Goal: Task Accomplishment & Management: Manage account settings

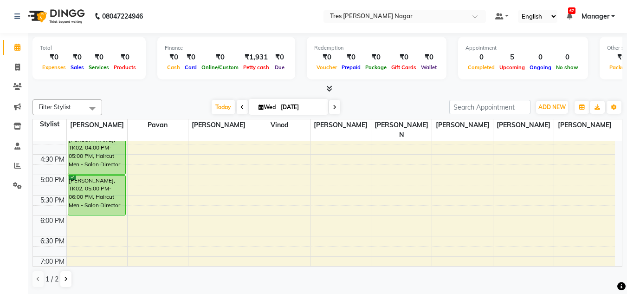
scroll to position [337, 0]
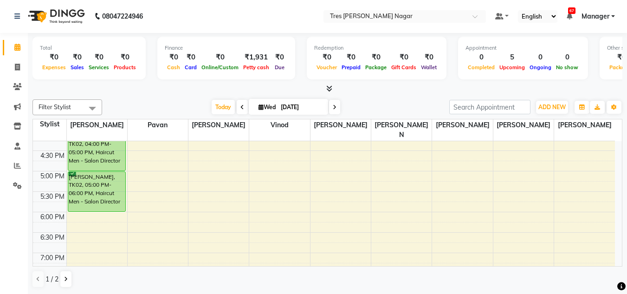
click at [334, 109] on icon at bounding box center [335, 107] width 4 height 6
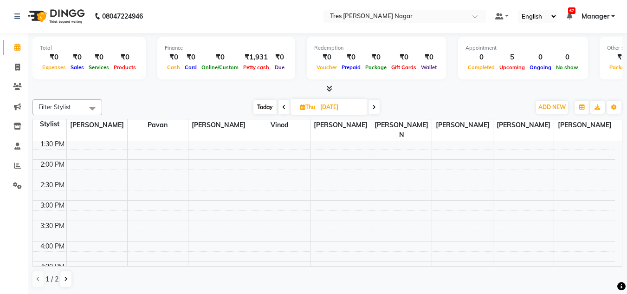
scroll to position [228, 0]
click at [264, 109] on span "Today" at bounding box center [264, 107] width 23 height 14
type input "[DATE]"
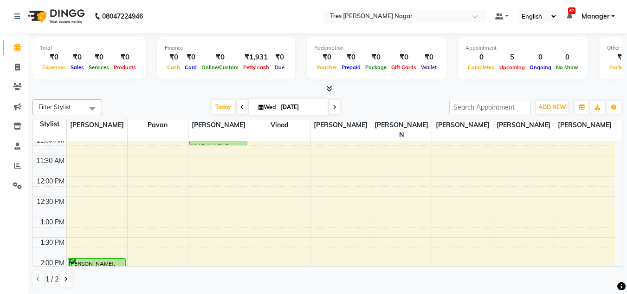
scroll to position [24, 0]
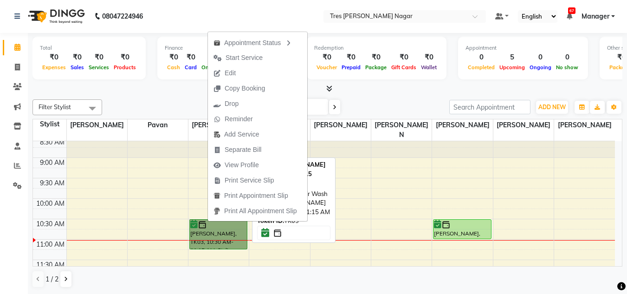
click at [201, 219] on link "[PERSON_NAME], TK03, 10:30 AM-11:15 AM, Styling - Blow‑dry with Hair Wash" at bounding box center [218, 234] width 58 height 30
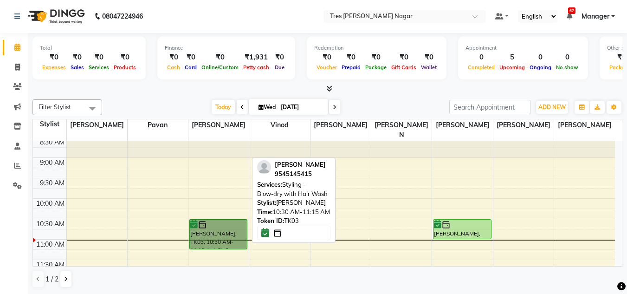
click at [214, 229] on link "[PERSON_NAME], TK03, 10:30 AM-11:15 AM, Styling - Blow‑dry with Hair Wash" at bounding box center [218, 234] width 58 height 30
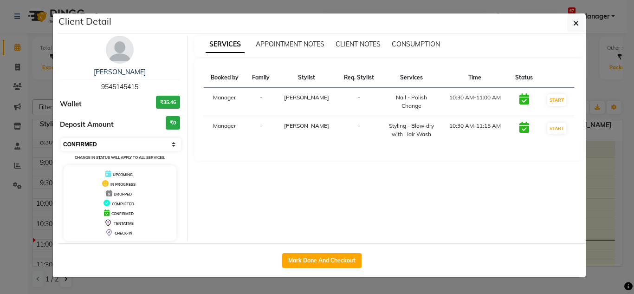
click at [139, 145] on select "Select IN SERVICE CONFIRMED TENTATIVE CHECK IN MARK DONE DROPPED UPCOMING" at bounding box center [121, 144] width 120 height 13
select select "7"
click at [61, 138] on select "Select IN SERVICE CONFIRMED TENTATIVE CHECK IN MARK DONE DROPPED UPCOMING" at bounding box center [121, 144] width 120 height 13
click at [132, 281] on ngb-modal-window "Client Detail [PERSON_NAME] 9545145415 Wallet ₹35.46 Deposit Amount ₹0 Select I…" at bounding box center [317, 147] width 634 height 294
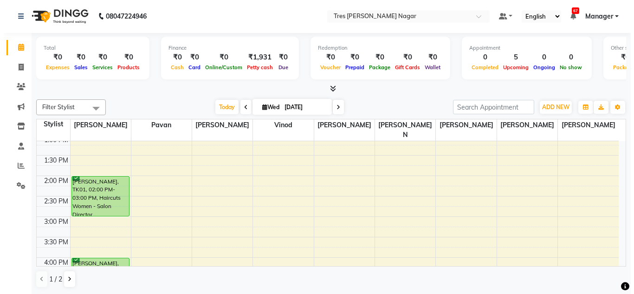
scroll to position [211, 0]
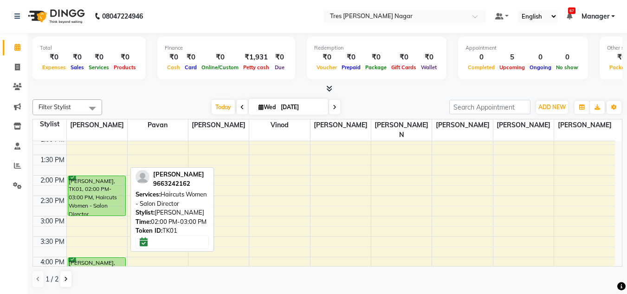
click at [100, 201] on div "[PERSON_NAME], TK01, 02:00 PM-03:00 PM, Haircuts Women - Salon Director" at bounding box center [96, 195] width 57 height 39
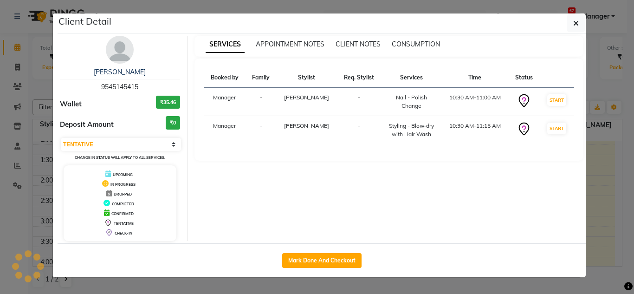
select select "6"
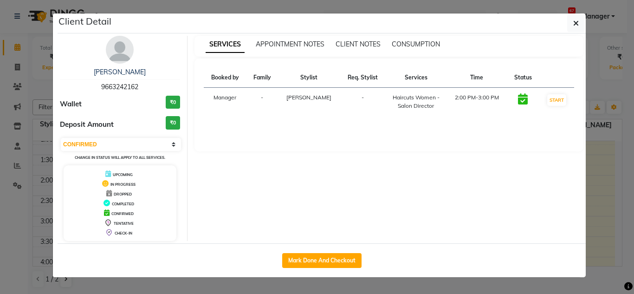
click at [391, 279] on ngb-modal-window "Client Detail [PERSON_NAME] 9663242162 Wallet ₹0 Deposit Amount ₹0 Select IN SE…" at bounding box center [317, 147] width 634 height 294
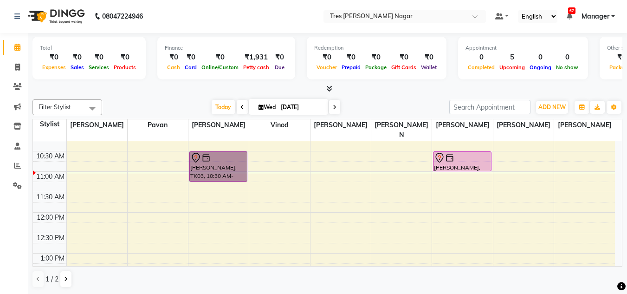
scroll to position [93, 0]
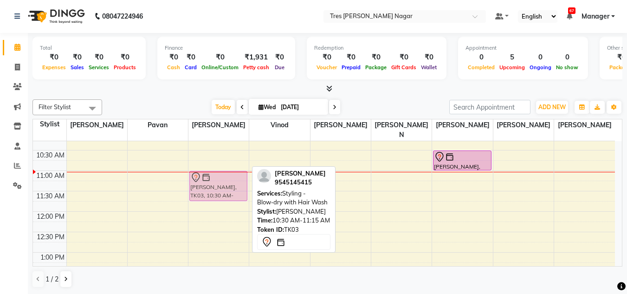
drag, startPoint x: 210, startPoint y: 148, endPoint x: 213, endPoint y: 166, distance: 18.3
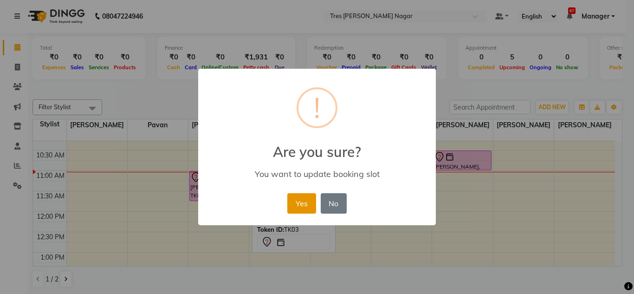
click at [305, 207] on button "Yes" at bounding box center [301, 203] width 28 height 20
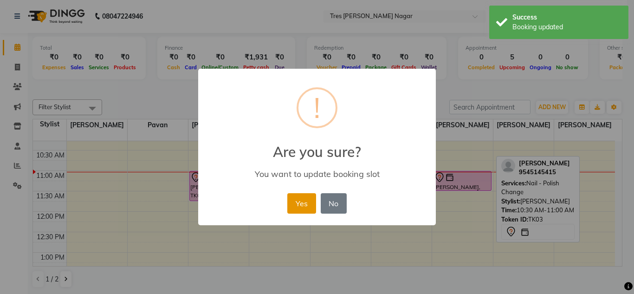
click at [291, 203] on button "Yes" at bounding box center [301, 203] width 28 height 20
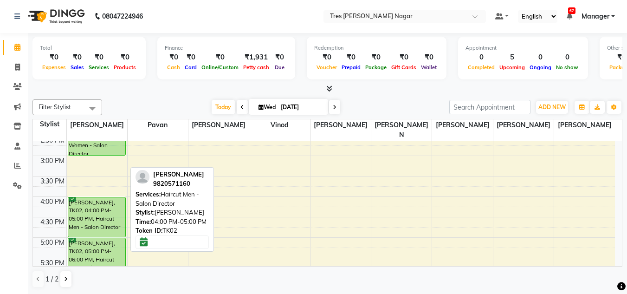
scroll to position [225, 0]
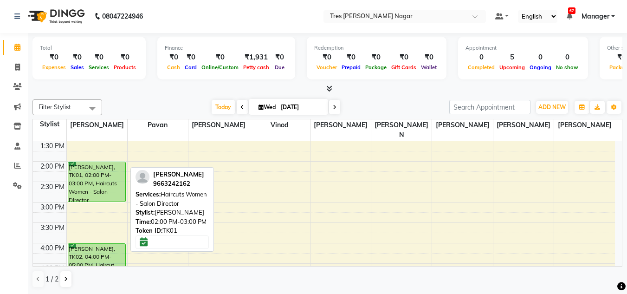
click at [96, 171] on div "[PERSON_NAME], TK01, 02:00 PM-03:00 PM, Haircuts Women - Salon Director" at bounding box center [96, 181] width 57 height 39
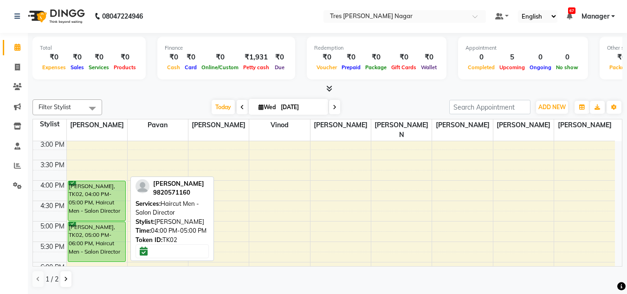
scroll to position [271, 0]
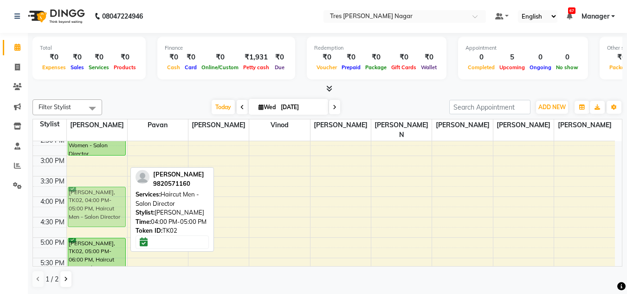
drag, startPoint x: 103, startPoint y: 196, endPoint x: 105, endPoint y: 187, distance: 9.6
click at [105, 187] on div "[PERSON_NAME], TK01, 02:00 PM-03:00 PM, Haircuts Women - Salon Director [PERSON…" at bounding box center [97, 135] width 60 height 531
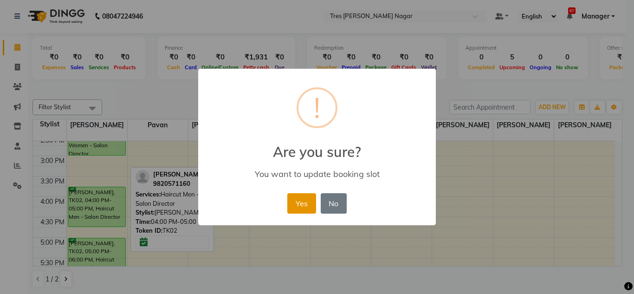
click at [299, 209] on button "Yes" at bounding box center [301, 203] width 28 height 20
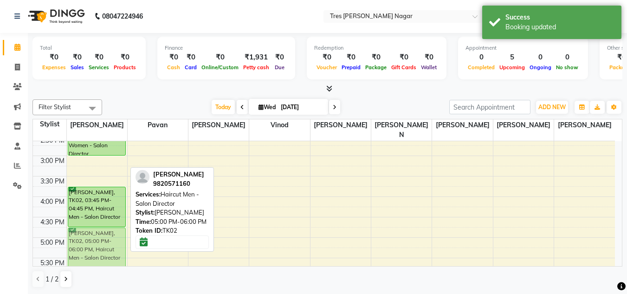
drag, startPoint x: 79, startPoint y: 238, endPoint x: 79, endPoint y: 228, distance: 9.7
click at [79, 228] on div "[PERSON_NAME], TK01, 02:00 PM-03:00 PM, Haircuts Women - Salon Director [PERSON…" at bounding box center [97, 135] width 60 height 531
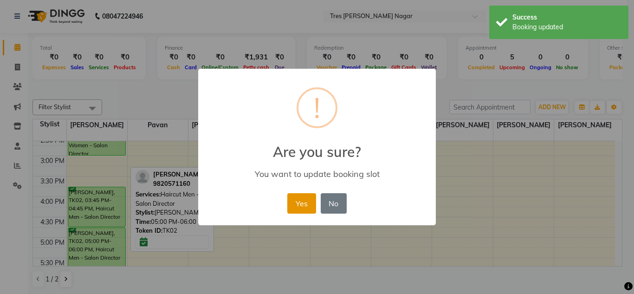
click at [300, 213] on button "Yes" at bounding box center [301, 203] width 28 height 20
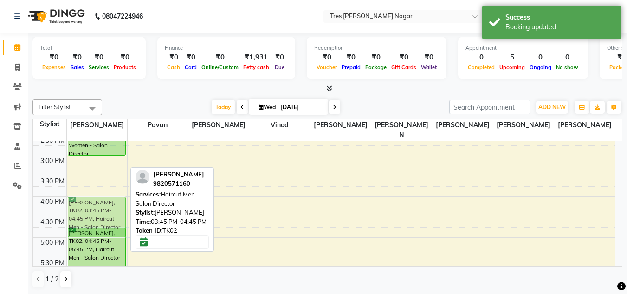
click at [103, 206] on div "[PERSON_NAME], TK01, 02:00 PM-03:00 PM, Haircuts Women - Salon Director [PERSON…" at bounding box center [97, 135] width 60 height 531
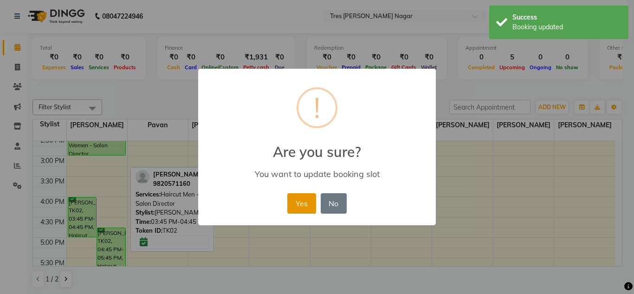
click at [307, 202] on button "Yes" at bounding box center [301, 203] width 28 height 20
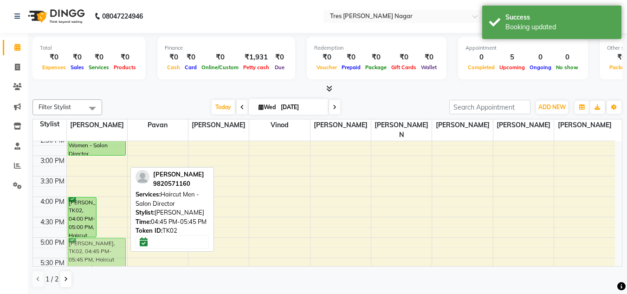
drag, startPoint x: 107, startPoint y: 222, endPoint x: 107, endPoint y: 235, distance: 13.0
click at [107, 235] on div "[PERSON_NAME], TK02, 04:00 PM-05:00 PM, Haircut Men - Salon Director [PERSON_NA…" at bounding box center [97, 135] width 60 height 531
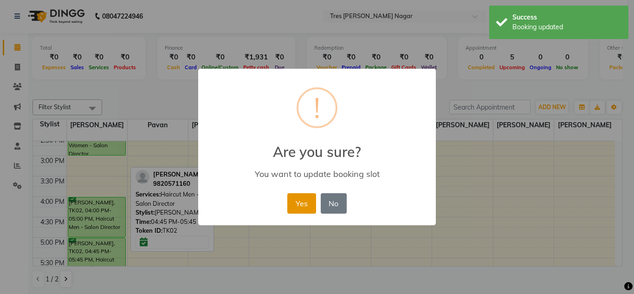
click at [306, 209] on button "Yes" at bounding box center [301, 203] width 28 height 20
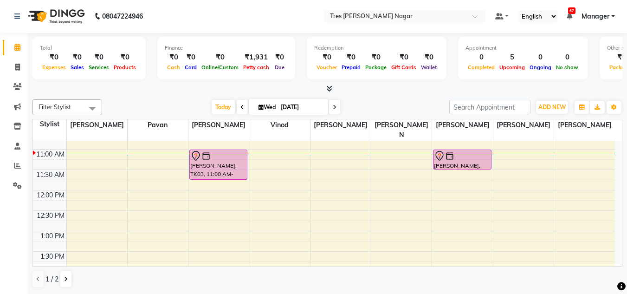
scroll to position [39, 0]
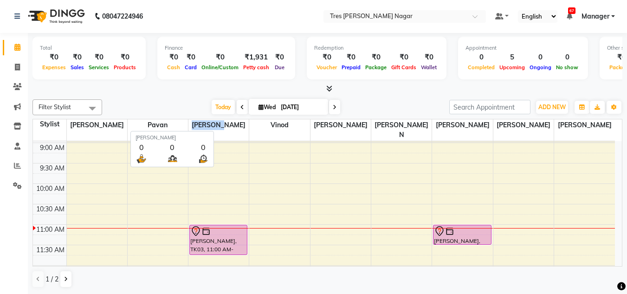
drag, startPoint x: 232, startPoint y: 122, endPoint x: 206, endPoint y: 127, distance: 25.9
click at [206, 127] on span "[PERSON_NAME]" at bounding box center [218, 125] width 60 height 12
copy span "[PERSON_NAME]"
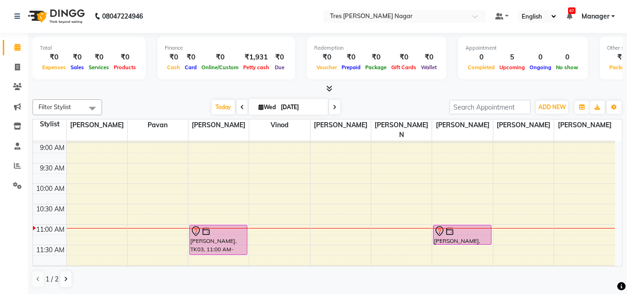
click at [132, 89] on div at bounding box center [327, 89] width 590 height 10
drag, startPoint x: 133, startPoint y: 67, endPoint x: 113, endPoint y: 68, distance: 19.5
click at [113, 68] on span "Products" at bounding box center [124, 67] width 27 height 6
copy span "Products"
click at [159, 97] on div "Filter Stylist Select All [PERSON_NAME] [PERSON_NAME] [PERSON_NAME] [PERSON_NAM…" at bounding box center [327, 194] width 590 height 196
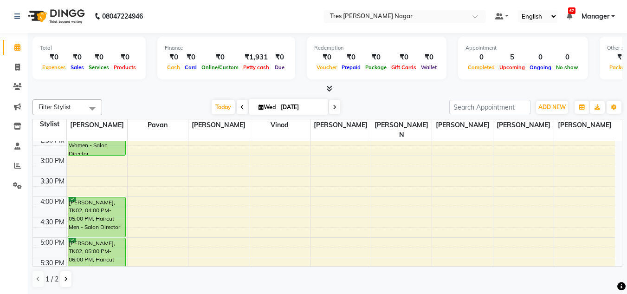
scroll to position [85, 0]
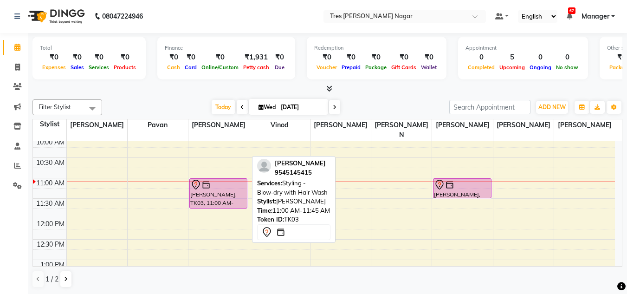
click at [227, 181] on div "[PERSON_NAME], TK03, 11:00 AM-11:45 AM, Styling - Blow‑dry with Hair Wash" at bounding box center [218, 193] width 57 height 29
click at [222, 185] on div "[PERSON_NAME], TK03, 11:00 AM-11:45 AM, Styling - Blow‑dry with Hair Wash" at bounding box center [218, 193] width 57 height 29
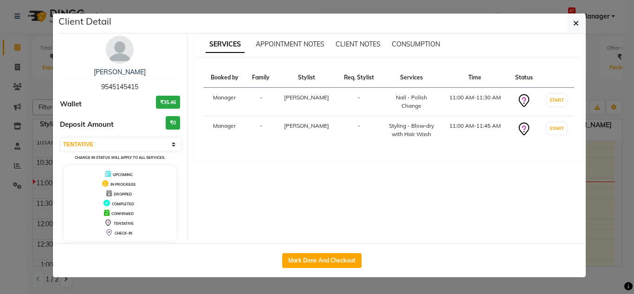
click at [91, 129] on span "Deposit Amount" at bounding box center [87, 124] width 54 height 11
click at [96, 141] on select "Select IN SERVICE CONFIRMED TENTATIVE CHECK IN MARK DONE DROPPED UPCOMING" at bounding box center [121, 144] width 120 height 13
select select "6"
click at [61, 138] on select "Select IN SERVICE CONFIRMED TENTATIVE CHECK IN MARK DONE DROPPED UPCOMING" at bounding box center [121, 144] width 120 height 13
click at [15, 183] on ngb-modal-window "Client Detail [PERSON_NAME] 9545145415 Wallet ₹35.46 Deposit Amount ₹0 Select I…" at bounding box center [317, 147] width 634 height 294
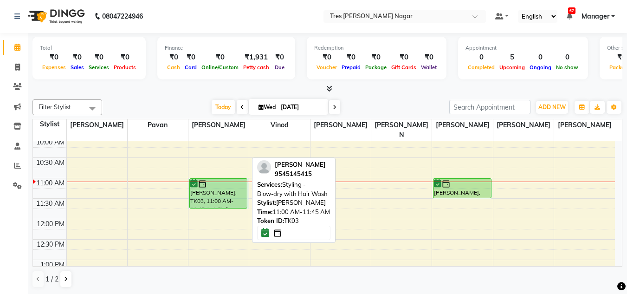
drag, startPoint x: 198, startPoint y: 171, endPoint x: 202, endPoint y: 191, distance: 19.9
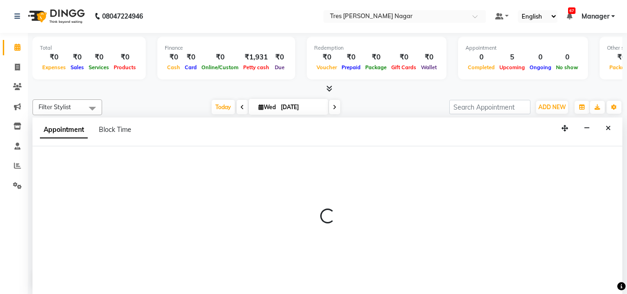
select select "47307"
select select "660"
select select "tentative"
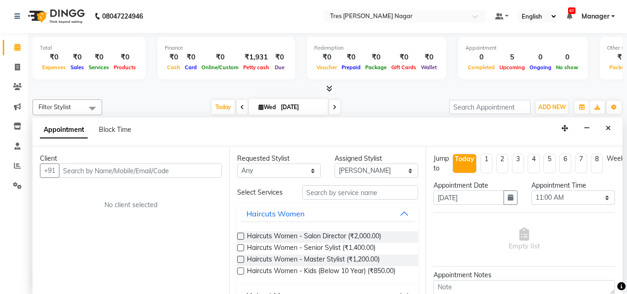
click at [601, 123] on div "Appointment Block Time" at bounding box center [327, 131] width 590 height 29
click at [606, 125] on icon "Close" at bounding box center [608, 128] width 5 height 6
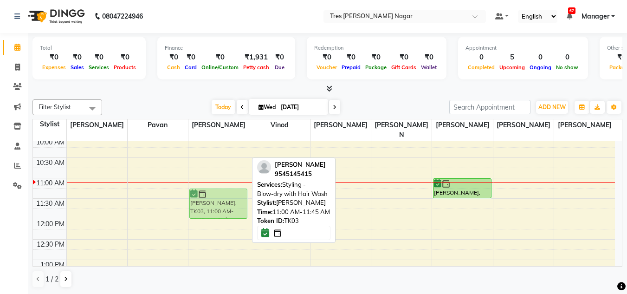
drag, startPoint x: 201, startPoint y: 175, endPoint x: 202, endPoint y: 185, distance: 9.4
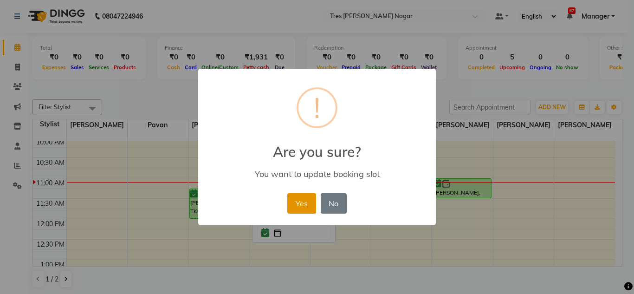
click at [293, 199] on button "Yes" at bounding box center [301, 203] width 28 height 20
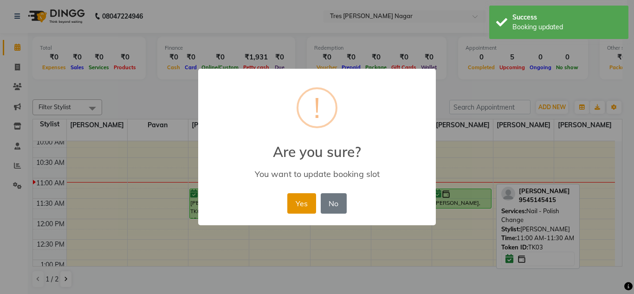
click at [304, 210] on button "Yes" at bounding box center [301, 203] width 28 height 20
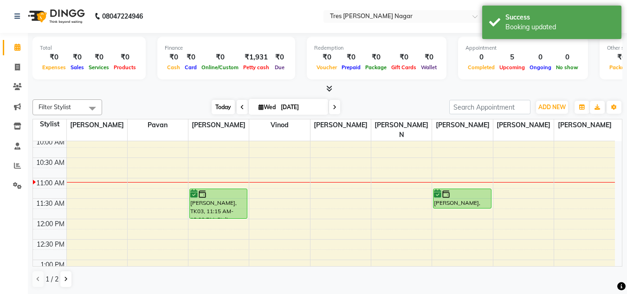
click at [220, 105] on span "Today" at bounding box center [223, 107] width 23 height 14
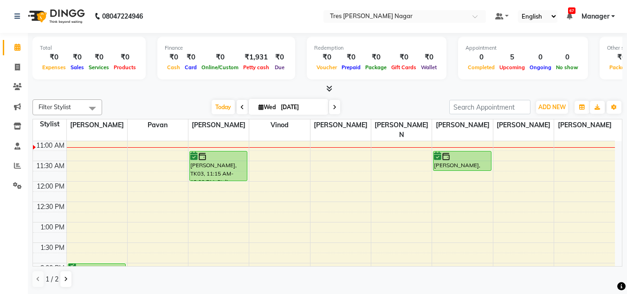
click at [194, 140] on tbody "8:00 AM 8:30 AM 9:00 AM 9:30 AM 10:00 AM 10:30 AM 11:00 AM 11:30 AM 12:00 PM 12…" at bounding box center [324, 283] width 582 height 531
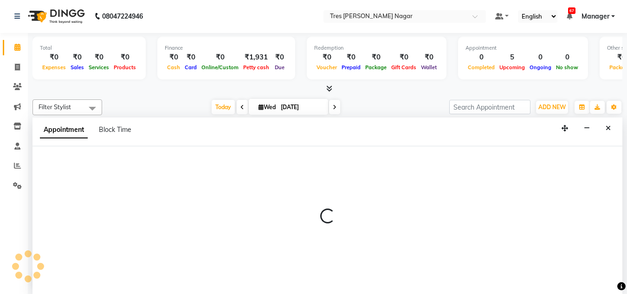
select select "39900"
select select "660"
select select "tentative"
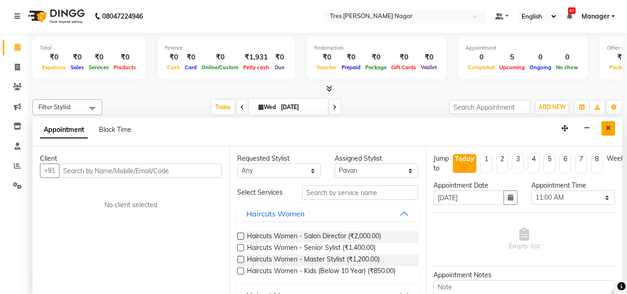
click at [602, 128] on button "Close" at bounding box center [608, 128] width 13 height 14
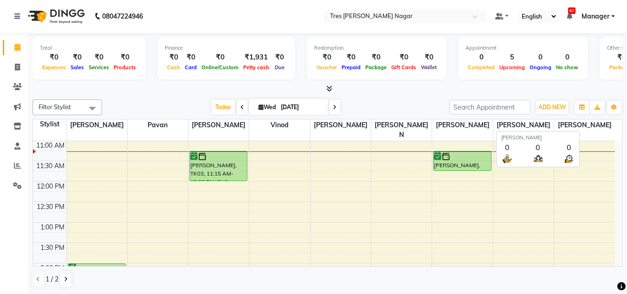
click at [602, 128] on span "[PERSON_NAME]" at bounding box center [584, 125] width 61 height 12
drag, startPoint x: 602, startPoint y: 128, endPoint x: 607, endPoint y: 128, distance: 5.1
click at [607, 128] on span "[PERSON_NAME]" at bounding box center [584, 125] width 61 height 12
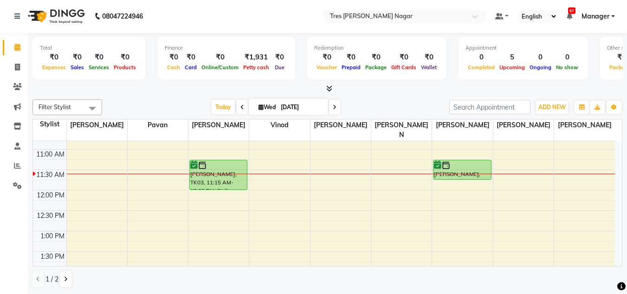
scroll to position [114, 0]
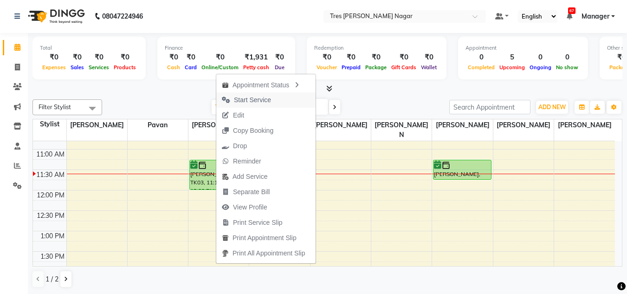
click at [243, 97] on span "Start Service" at bounding box center [252, 100] width 37 height 10
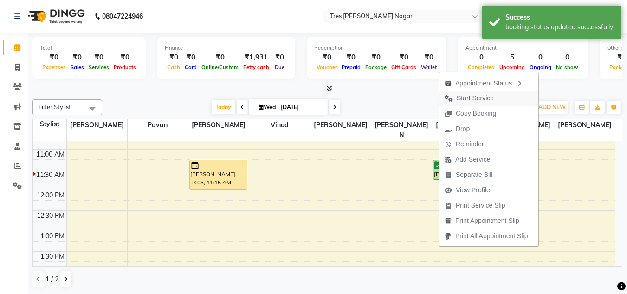
click at [475, 104] on span "Start Service" at bounding box center [469, 98] width 60 height 15
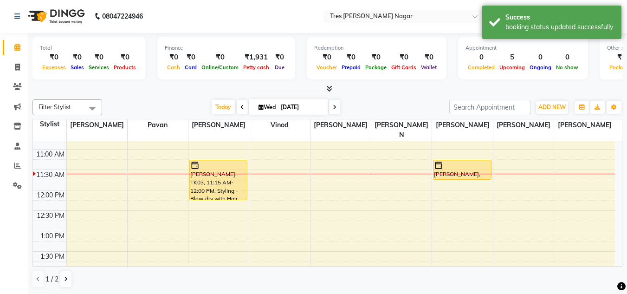
drag, startPoint x: 228, startPoint y: 179, endPoint x: 230, endPoint y: 188, distance: 9.0
click at [230, 188] on div "[PERSON_NAME], TK03, 11:15 AM-12:00 PM, Styling - Blow‑dry with Hair Wash Yaksh…" at bounding box center [218, 292] width 60 height 531
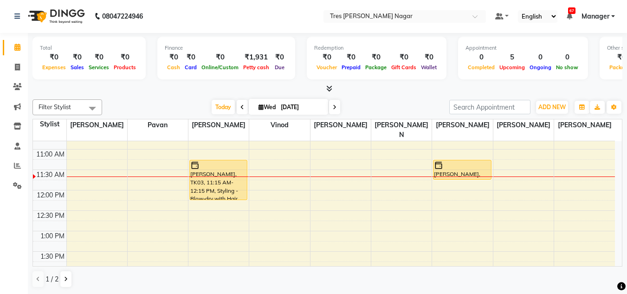
click at [235, 13] on nav "08047224946 Select Location × [GEOGRAPHIC_DATA][PERSON_NAME] Nagar Default Pane…" at bounding box center [313, 16] width 627 height 33
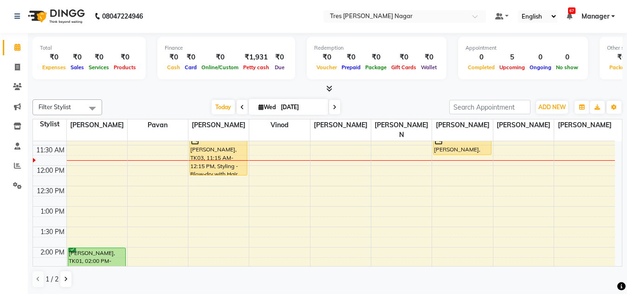
scroll to position [139, 0]
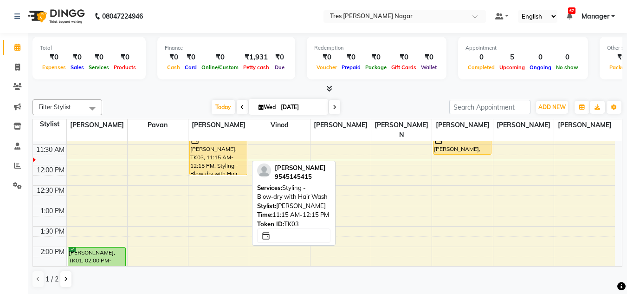
click at [209, 149] on div "[PERSON_NAME], TK03, 11:15 AM-12:15 PM, Styling - Blow‑dry with Hair Wash" at bounding box center [218, 154] width 57 height 39
select select "1"
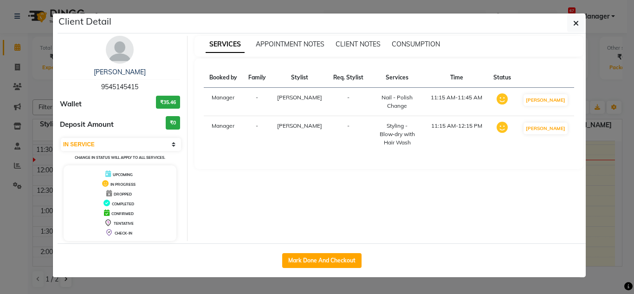
click at [124, 57] on img at bounding box center [120, 50] width 28 height 28
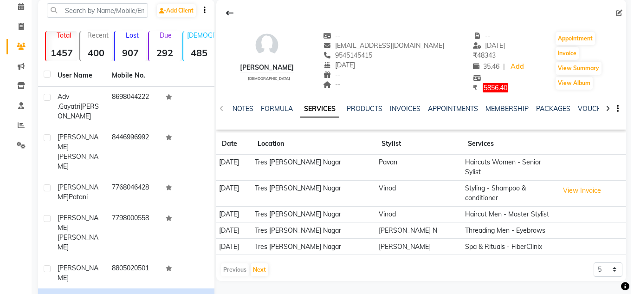
scroll to position [47, 0]
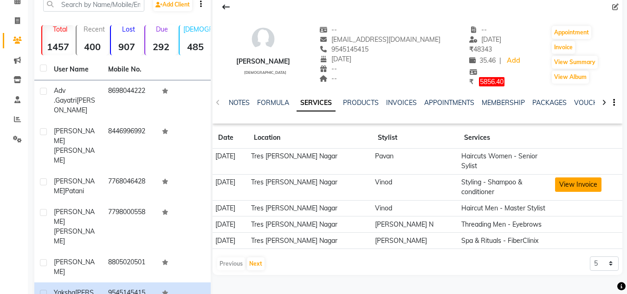
click at [569, 177] on button "View Invoice" at bounding box center [578, 184] width 46 height 14
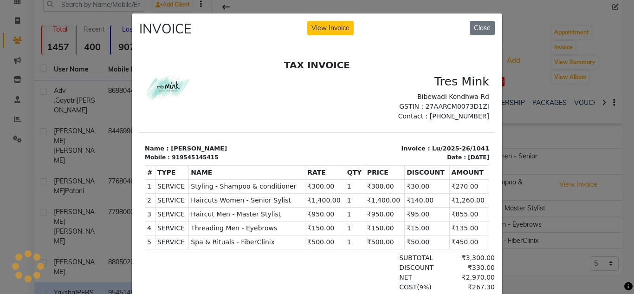
scroll to position [0, 0]
click at [475, 23] on button "Close" at bounding box center [482, 28] width 25 height 14
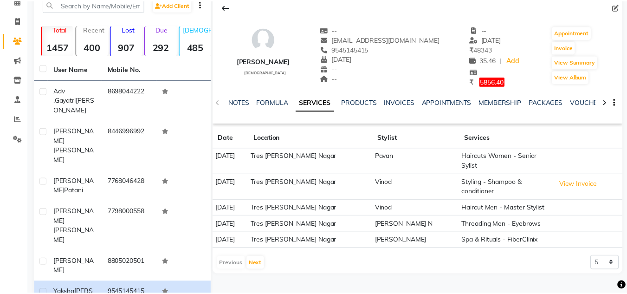
scroll to position [132, 0]
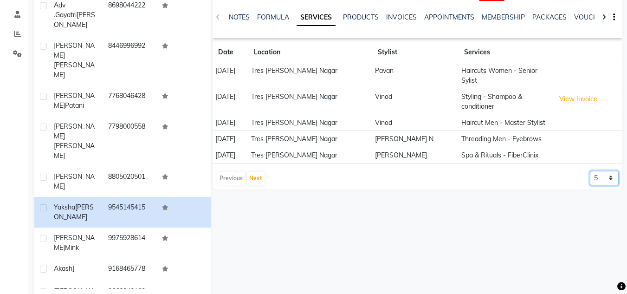
click at [600, 171] on select "5 10 50 100 500" at bounding box center [604, 178] width 29 height 14
select select "10"
click at [590, 171] on select "5 10 50 100 500" at bounding box center [604, 178] width 29 height 14
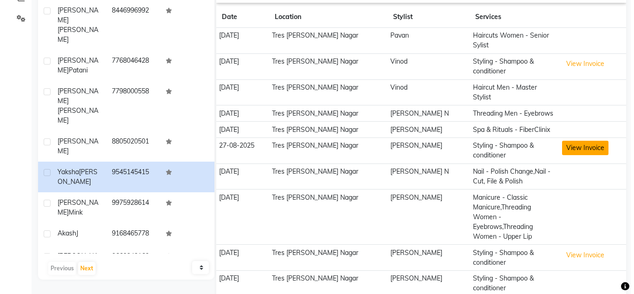
scroll to position [181, 0]
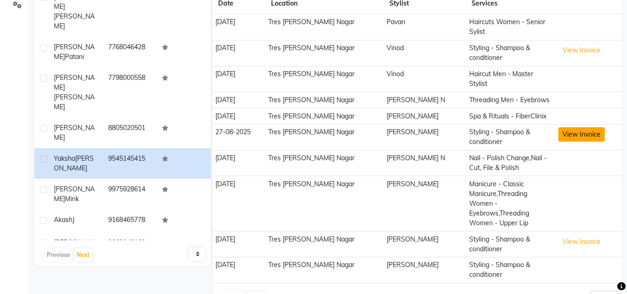
click at [589, 127] on button "View Invoice" at bounding box center [581, 134] width 46 height 14
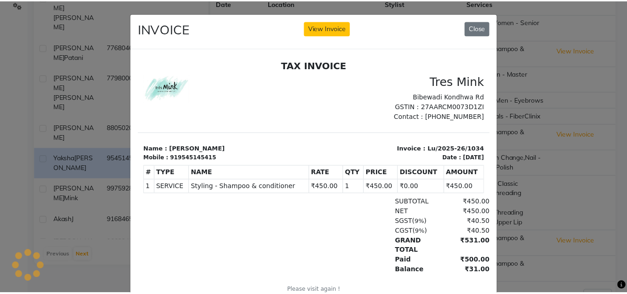
scroll to position [0, 0]
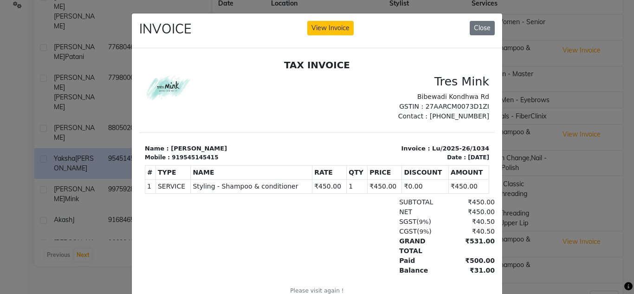
click at [472, 19] on div "INVOICE View Invoice Close" at bounding box center [317, 30] width 370 height 35
click at [470, 25] on button "Close" at bounding box center [482, 28] width 25 height 14
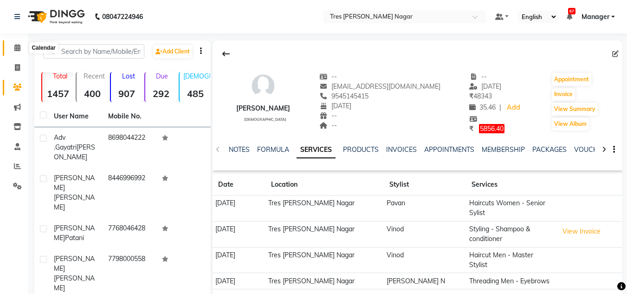
click at [15, 47] on icon at bounding box center [17, 47] width 6 height 7
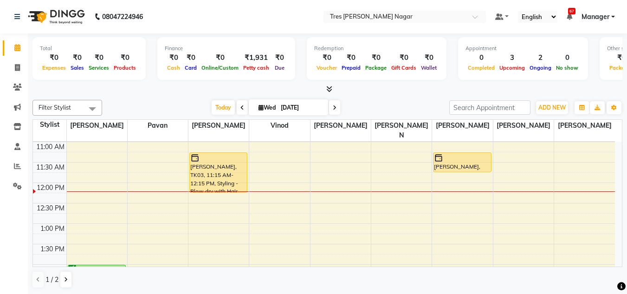
scroll to position [122, 0]
click at [270, 105] on span "Wed" at bounding box center [267, 107] width 22 height 7
select select "9"
select select "2025"
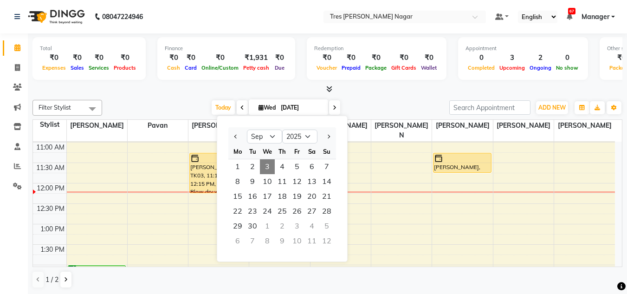
click at [188, 110] on div "[DATE] [DATE] Jan Feb Mar Apr May Jun [DATE] Aug Sep Oct Nov [DATE] 2016 2017 2…" at bounding box center [276, 108] width 338 height 14
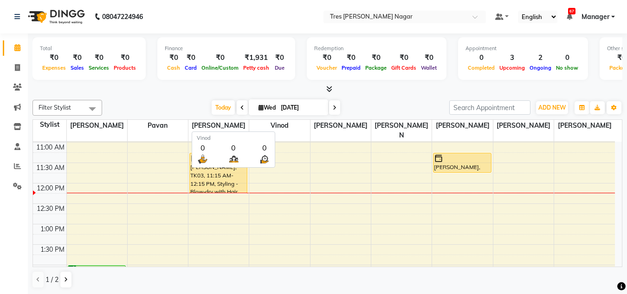
click at [278, 120] on span "Vinod" at bounding box center [279, 126] width 60 height 12
click at [281, 112] on input "[DATE]" at bounding box center [301, 108] width 46 height 14
select select "9"
select select "2025"
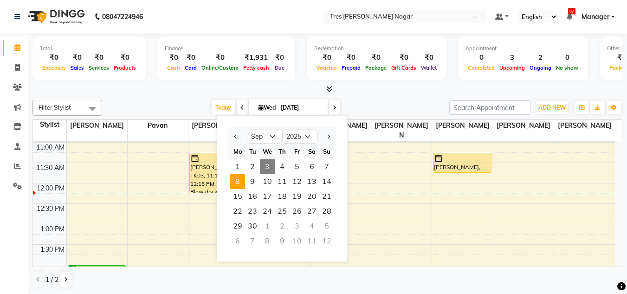
click at [237, 177] on span "8" at bounding box center [237, 181] width 15 height 15
type input "[DATE]"
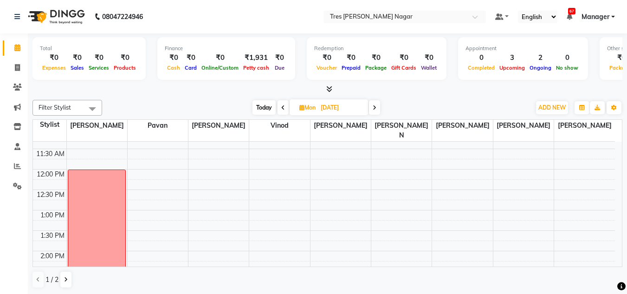
scroll to position [134, 0]
click at [379, 167] on div "8:00 AM 8:30 AM 9:00 AM 9:30 AM 10:00 AM 10:30 AM 11:00 AM 11:30 AM 12:00 PM 12…" at bounding box center [324, 272] width 582 height 531
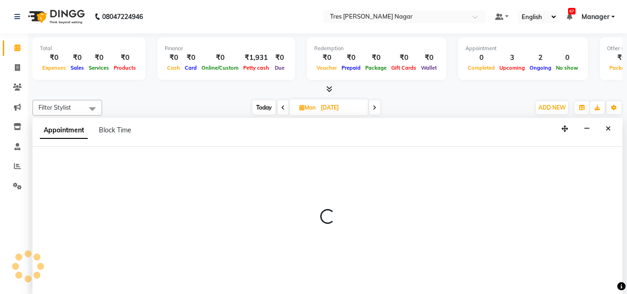
scroll to position [0, 0]
select select "84648"
select select "720"
select select "tentative"
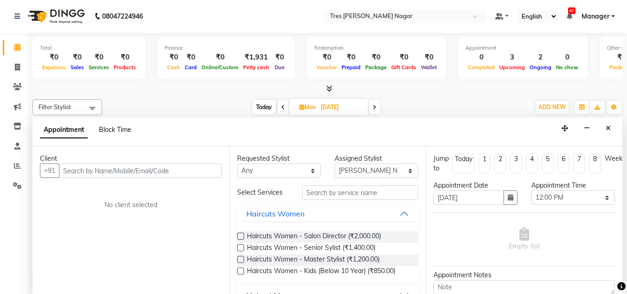
click at [116, 128] on span "Block Time" at bounding box center [115, 129] width 32 height 8
select select "84648"
select select "720"
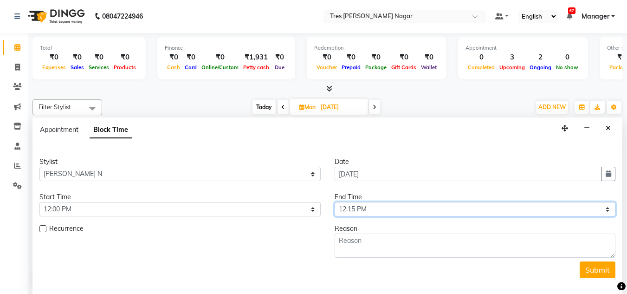
click at [369, 208] on select "Select 09:00 AM 09:15 AM 09:30 AM 09:45 AM 10:00 AM 10:15 AM 10:30 AM 10:45 AM …" at bounding box center [475, 209] width 281 height 14
select select "900"
click at [335, 202] on select "Select 09:00 AM 09:15 AM 09:30 AM 09:45 AM 10:00 AM 10:15 AM 10:30 AM 10:45 AM …" at bounding box center [475, 209] width 281 height 14
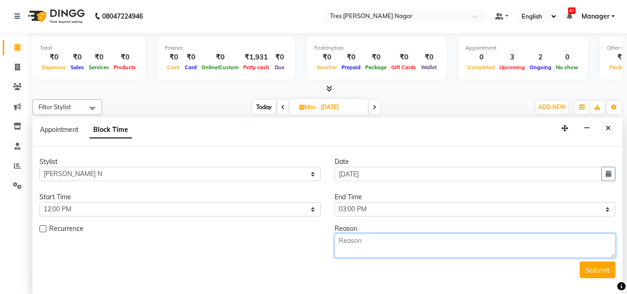
click at [380, 241] on textarea at bounding box center [475, 245] width 281 height 24
type textarea "training"
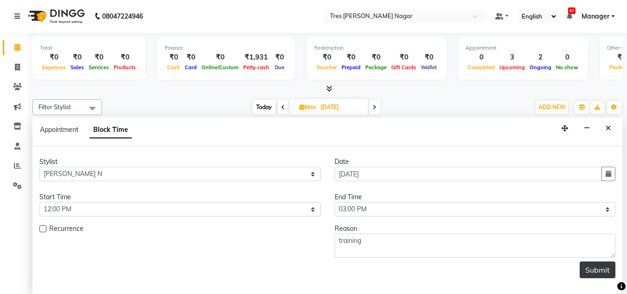
click at [587, 265] on button "Submit" at bounding box center [598, 269] width 36 height 17
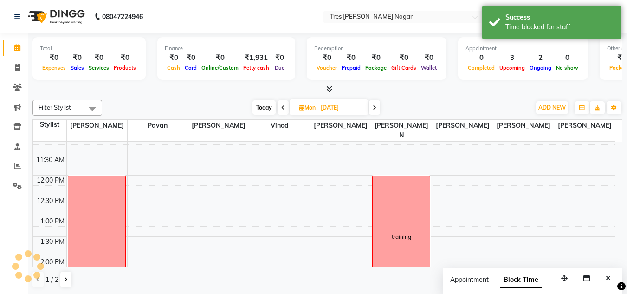
scroll to position [129, 0]
click at [453, 172] on div "8:00 AM 8:30 AM 9:00 AM 9:30 AM 10:00 AM 10:30 AM 11:00 AM 11:30 AM 12:00 PM 12…" at bounding box center [324, 277] width 582 height 531
select select "85930"
select select "720"
select select "tentative"
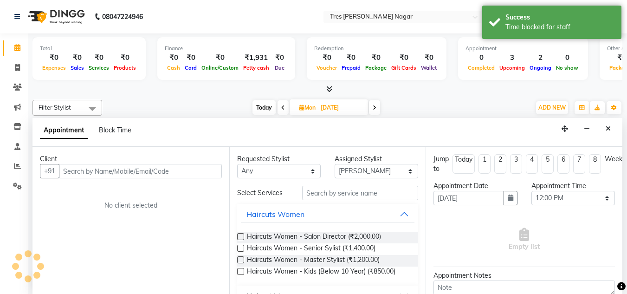
scroll to position [0, 0]
click at [129, 127] on span "Block Time" at bounding box center [115, 129] width 32 height 8
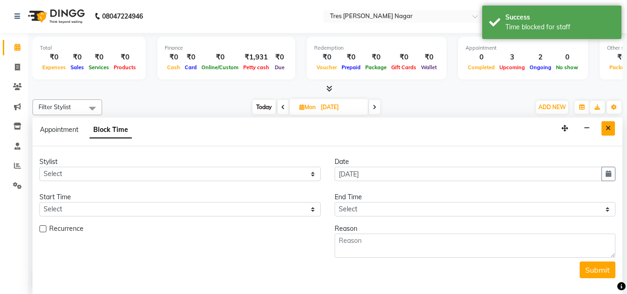
click at [604, 123] on button "Close" at bounding box center [608, 128] width 13 height 14
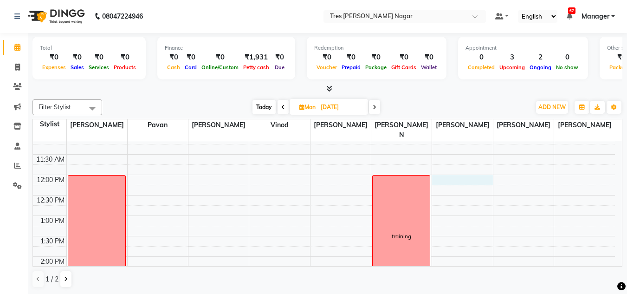
click at [464, 173] on div "8:00 AM 8:30 AM 9:00 AM 9:30 AM 10:00 AM 10:30 AM 11:00 AM 11:30 AM 12:00 PM 12…" at bounding box center [324, 277] width 582 height 531
select select "85930"
select select "720"
select select "tentative"
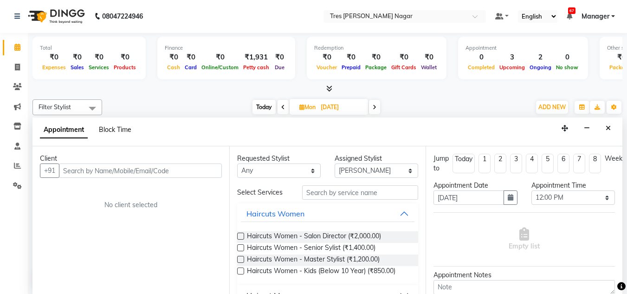
click at [114, 133] on span "Block Time" at bounding box center [115, 129] width 32 height 8
select select "85930"
select select "720"
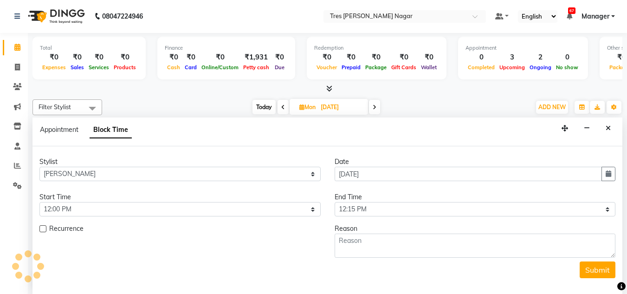
scroll to position [164, 0]
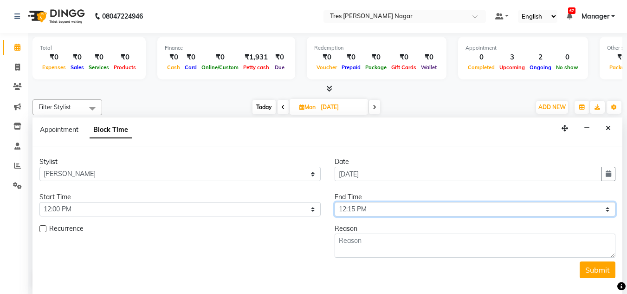
click at [385, 206] on select "Select 09:00 AM 09:15 AM 09:30 AM 09:45 AM 10:00 AM 10:15 AM 10:30 AM 10:45 AM …" at bounding box center [475, 209] width 281 height 14
select select "900"
click at [335, 202] on select "Select 09:00 AM 09:15 AM 09:30 AM 09:45 AM 10:00 AM 10:15 AM 10:30 AM 10:45 AM …" at bounding box center [475, 209] width 281 height 14
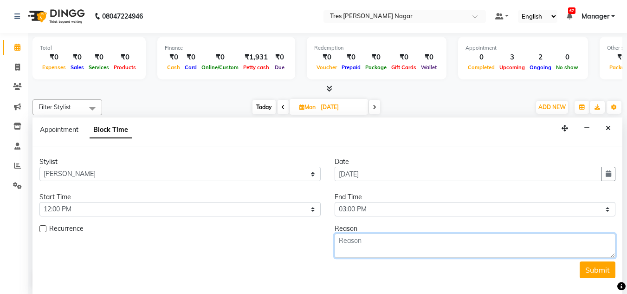
click at [384, 241] on textarea at bounding box center [475, 245] width 281 height 24
type textarea "Training"
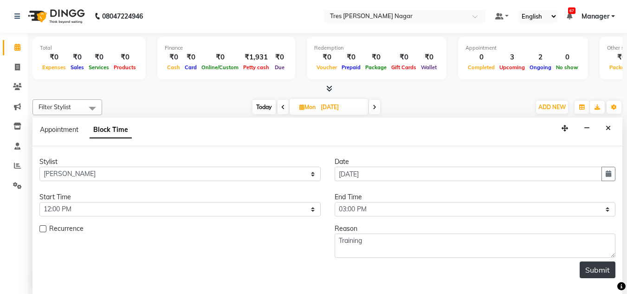
click at [600, 272] on button "Submit" at bounding box center [598, 269] width 36 height 17
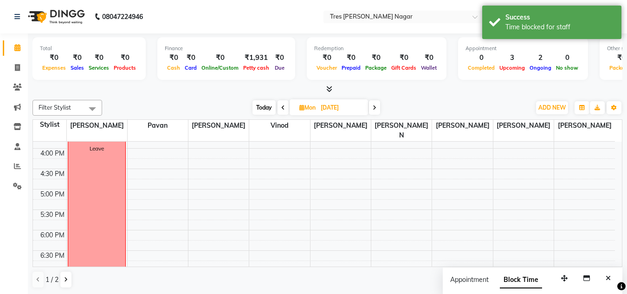
scroll to position [396, 0]
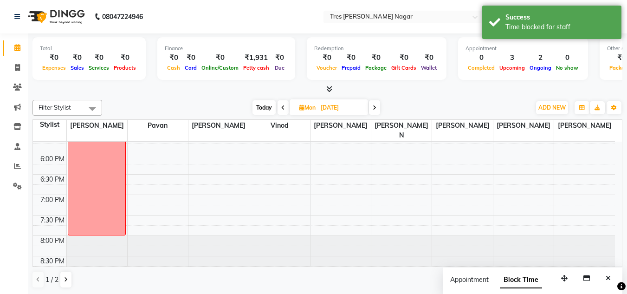
click at [280, 108] on span at bounding box center [283, 107] width 11 height 14
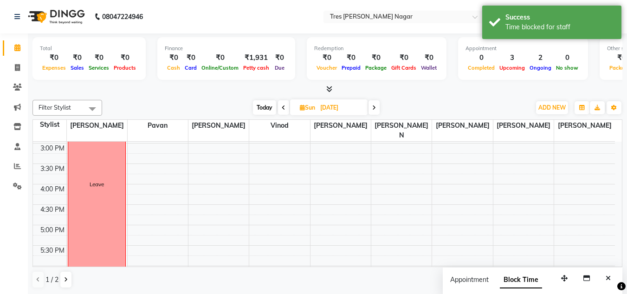
scroll to position [291, 0]
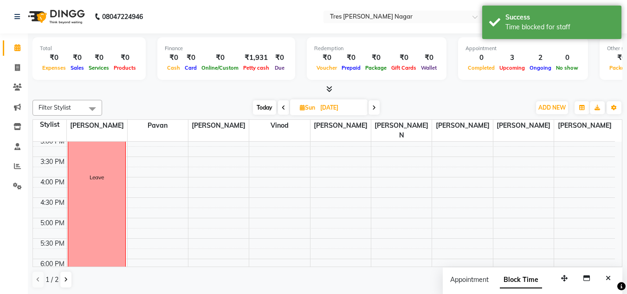
click at [282, 105] on icon at bounding box center [284, 108] width 4 height 6
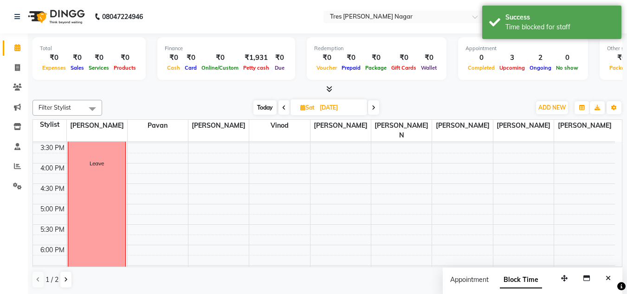
scroll to position [305, 0]
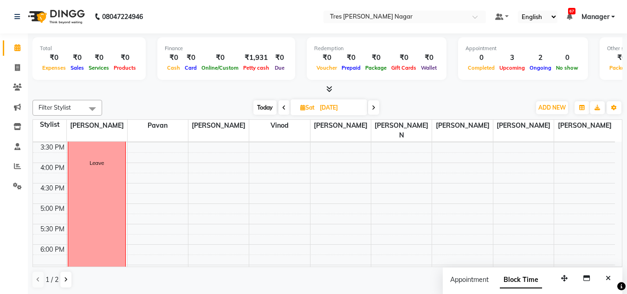
click at [285, 105] on icon at bounding box center [284, 108] width 4 height 6
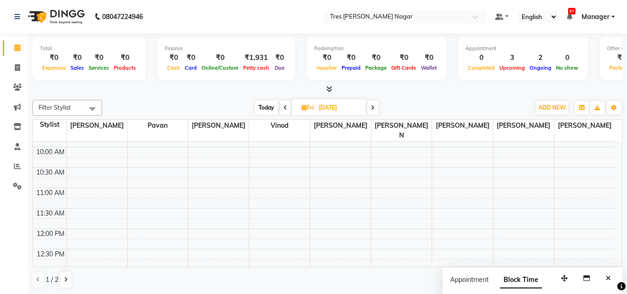
scroll to position [16, 0]
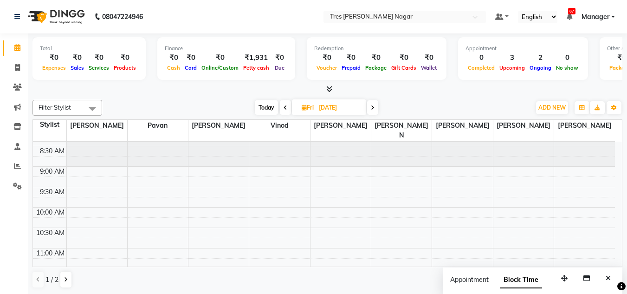
click at [265, 102] on span "Today" at bounding box center [266, 107] width 23 height 14
type input "[DATE]"
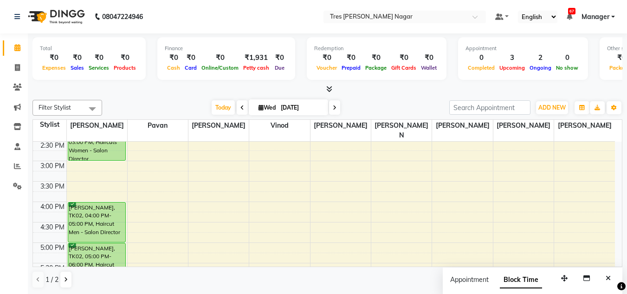
scroll to position [257, 0]
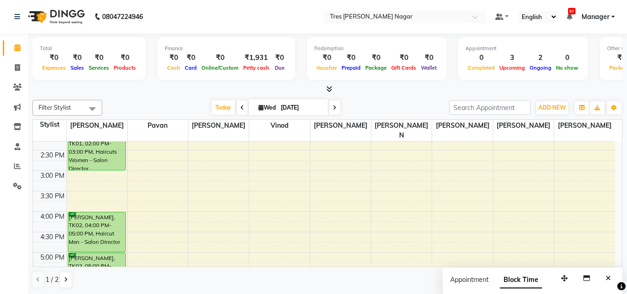
click at [136, 189] on div "8:00 AM 8:30 AM 9:00 AM 9:30 AM 10:00 AM 10:30 AM 11:00 AM 11:30 AM 12:00 PM 12…" at bounding box center [324, 150] width 582 height 531
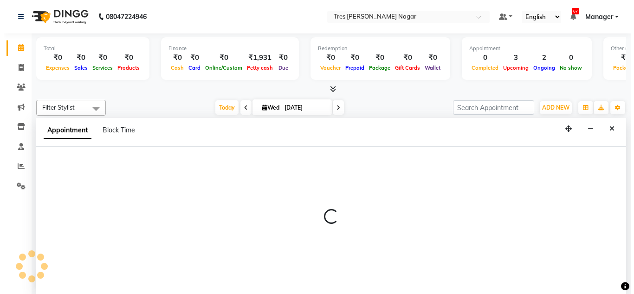
scroll to position [0, 0]
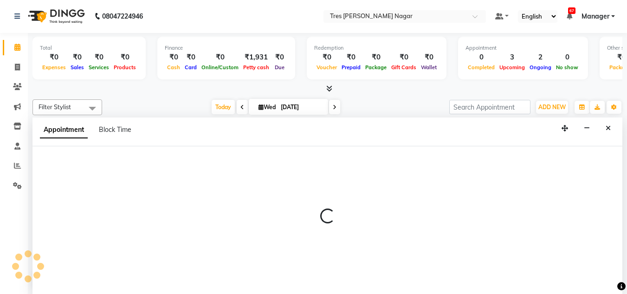
select select "39900"
select select "tentative"
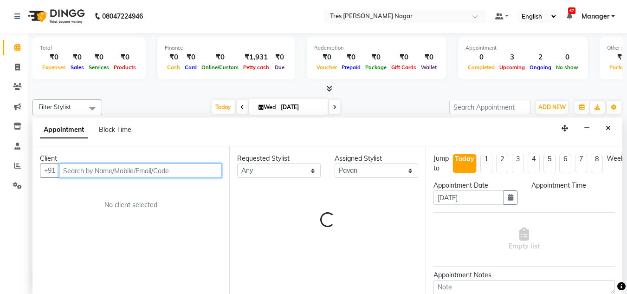
select select "930"
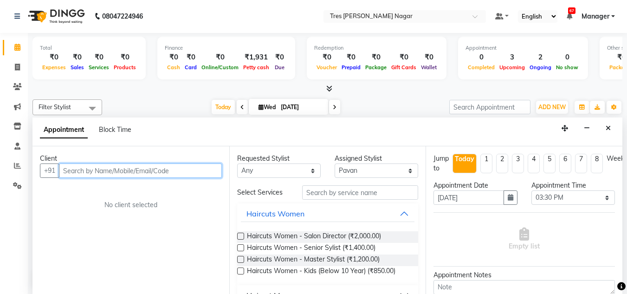
click at [78, 172] on input "text" at bounding box center [140, 170] width 163 height 14
type input "8149389573"
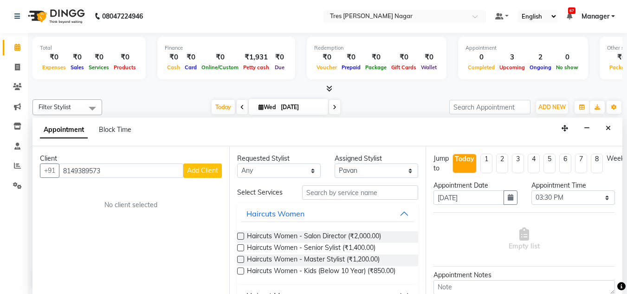
click at [203, 168] on span "Add Client" at bounding box center [202, 170] width 31 height 8
select select "22"
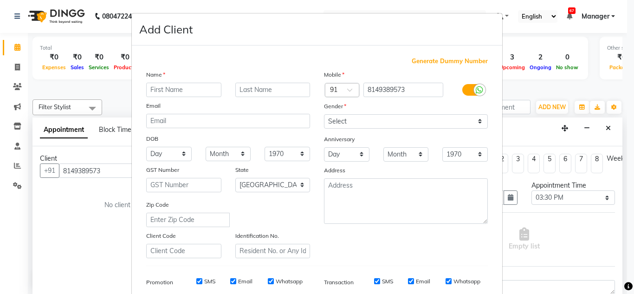
click at [164, 87] on input "text" at bounding box center [183, 90] width 75 height 14
type input "Dr. Maithili"
click at [373, 129] on div "Mobile Country Code × 91 8149389573 Gender Select [DEMOGRAPHIC_DATA] [DEMOGRAPH…" at bounding box center [406, 164] width 178 height 188
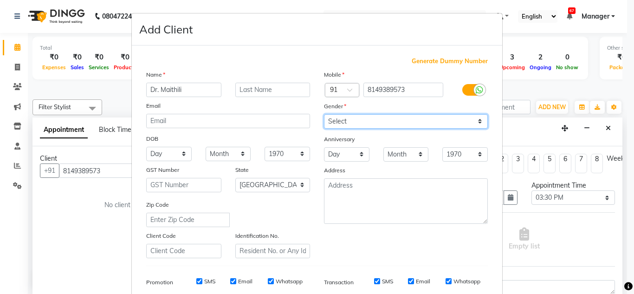
click at [374, 124] on select "Select [DEMOGRAPHIC_DATA] [DEMOGRAPHIC_DATA] Other Prefer Not To Say" at bounding box center [406, 121] width 164 height 14
select select "[DEMOGRAPHIC_DATA]"
click at [324, 114] on select "Select [DEMOGRAPHIC_DATA] [DEMOGRAPHIC_DATA] Other Prefer Not To Say" at bounding box center [406, 121] width 164 height 14
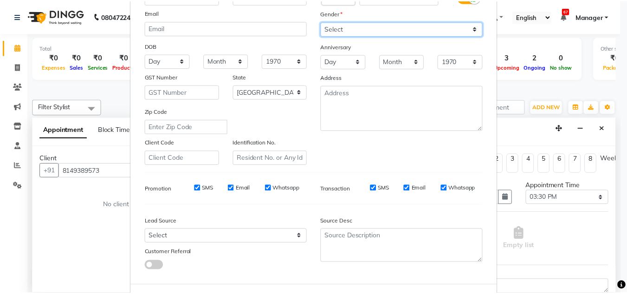
scroll to position [135, 0]
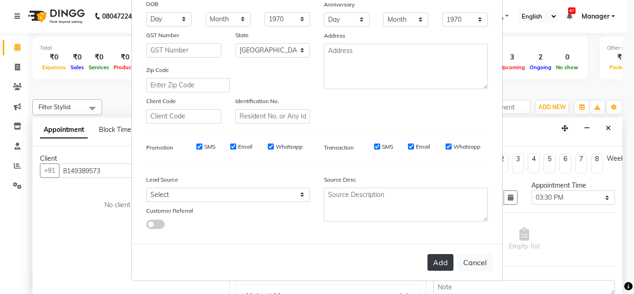
click at [440, 262] on button "Add" at bounding box center [440, 262] width 26 height 17
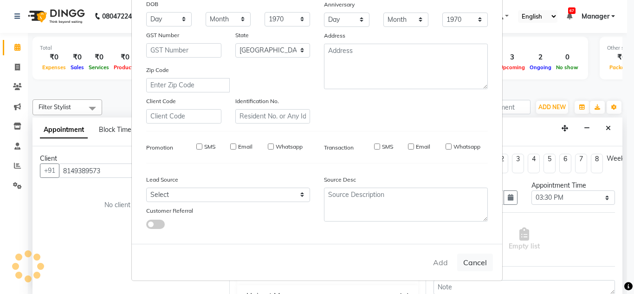
select select
select select "null"
select select
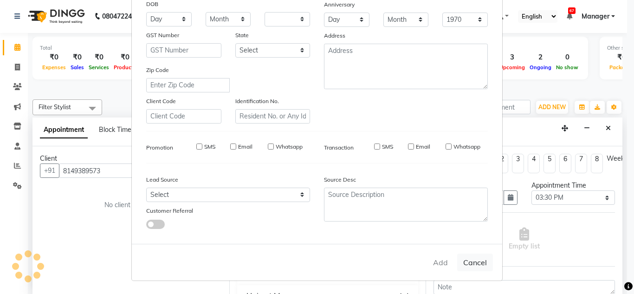
select select
checkbox input "false"
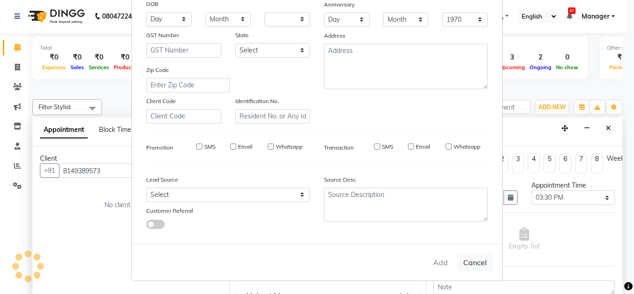
checkbox input "false"
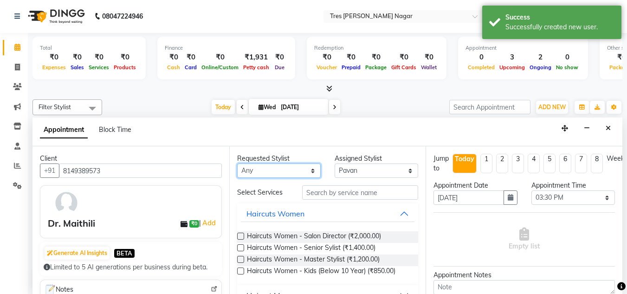
click at [275, 168] on select "Any [PERSON_NAME] [PERSON_NAME] [PERSON_NAME] [PERSON_NAME] Neha Aywale [PERSON…" at bounding box center [279, 170] width 84 height 14
select select "39900"
click at [237, 163] on select "Any [PERSON_NAME] [PERSON_NAME] [PERSON_NAME] [PERSON_NAME] Neha Aywale [PERSON…" at bounding box center [279, 170] width 84 height 14
click at [242, 248] on label at bounding box center [240, 247] width 7 height 7
click at [242, 248] on input "checkbox" at bounding box center [240, 249] width 6 height 6
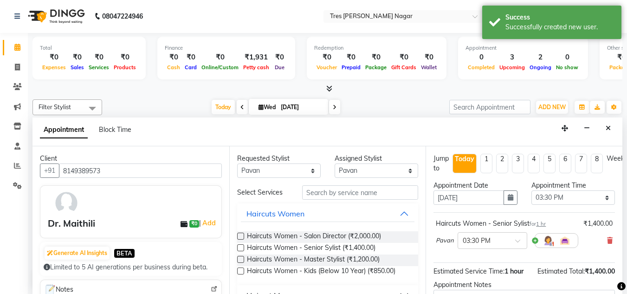
click at [239, 249] on label at bounding box center [240, 247] width 7 height 7
click at [239, 249] on input "checkbox" at bounding box center [240, 249] width 6 height 6
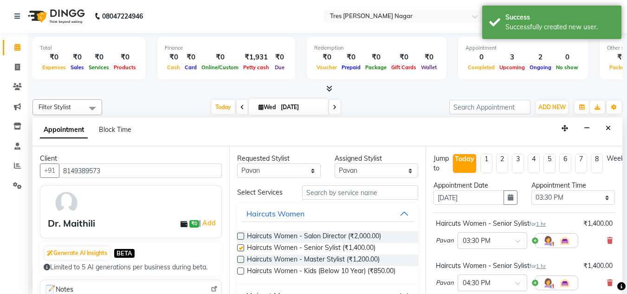
checkbox input "false"
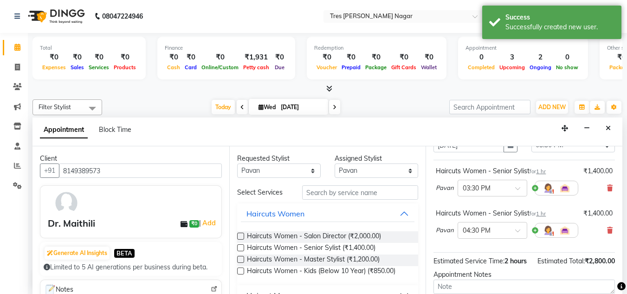
scroll to position [93, 0]
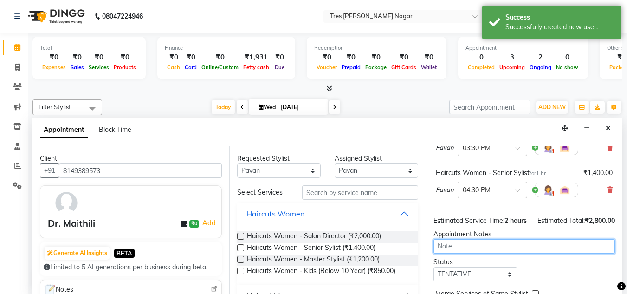
click at [492, 251] on textarea at bounding box center [524, 246] width 181 height 14
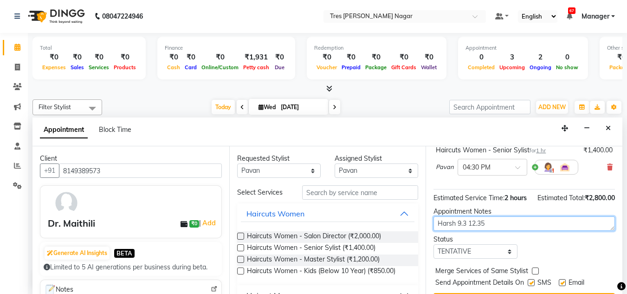
scroll to position [155, 0]
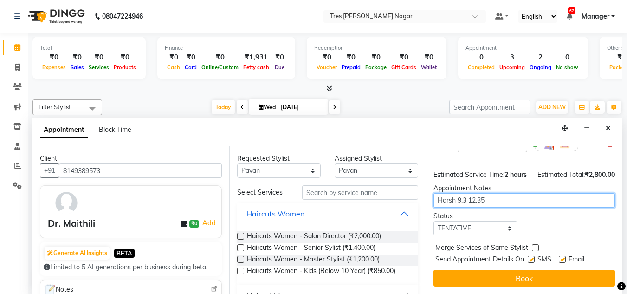
type textarea "Harsh 9.3 12.35"
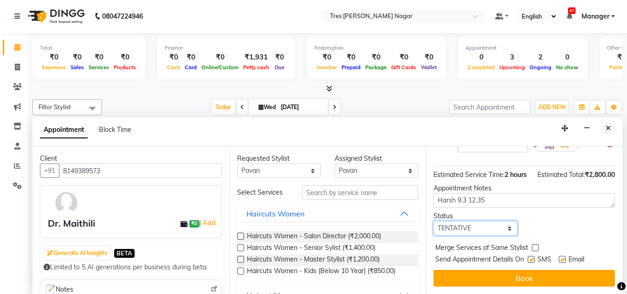
click at [477, 221] on select "Select TENTATIVE CONFIRM CHECK-IN UPCOMING" at bounding box center [476, 228] width 84 height 14
select select "confirm booking"
click at [434, 221] on select "Select TENTATIVE CONFIRM CHECK-IN UPCOMING" at bounding box center [476, 228] width 84 height 14
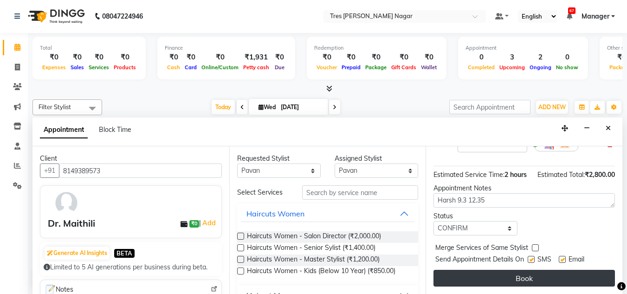
click at [481, 276] on button "Book" at bounding box center [524, 278] width 181 height 17
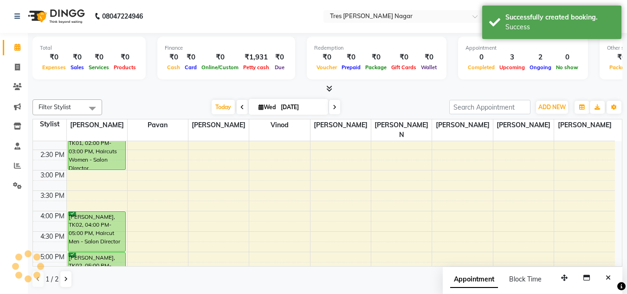
scroll to position [0, 0]
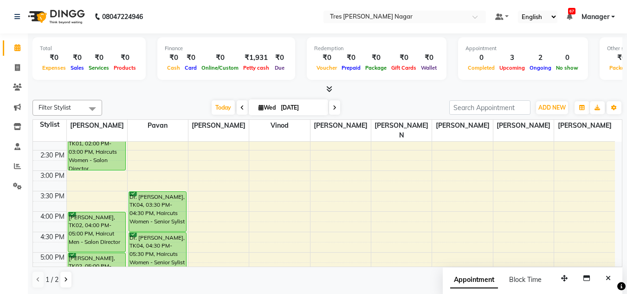
click at [136, 65] on div "Total ₹0 Expenses ₹0 Sales ₹0 Services ₹0 Products" at bounding box center [88, 58] width 113 height 43
drag, startPoint x: 136, startPoint y: 65, endPoint x: 113, endPoint y: 69, distance: 22.5
click at [113, 69] on span "Products" at bounding box center [124, 68] width 27 height 6
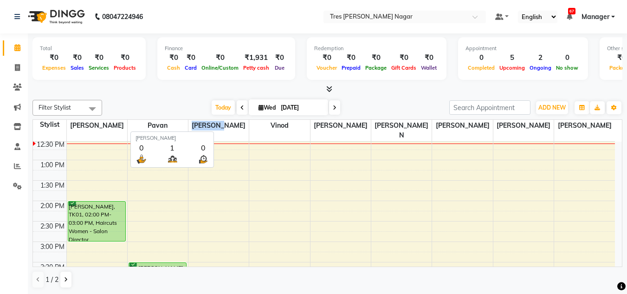
drag, startPoint x: 232, startPoint y: 125, endPoint x: 207, endPoint y: 122, distance: 24.8
click at [207, 122] on span "[PERSON_NAME]" at bounding box center [218, 126] width 60 height 12
copy span "[PERSON_NAME]"
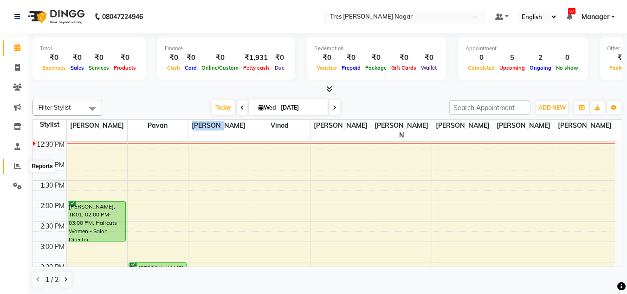
click at [15, 165] on icon at bounding box center [17, 165] width 7 height 7
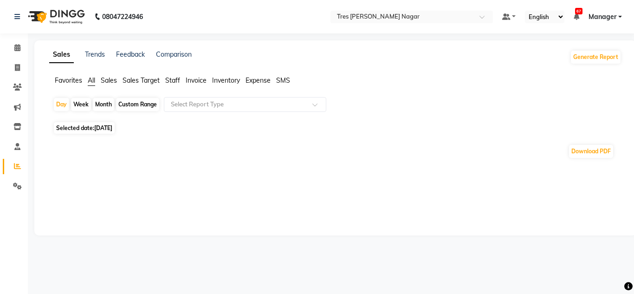
click at [104, 100] on div "Month" at bounding box center [103, 104] width 21 height 13
select select "9"
select select "2025"
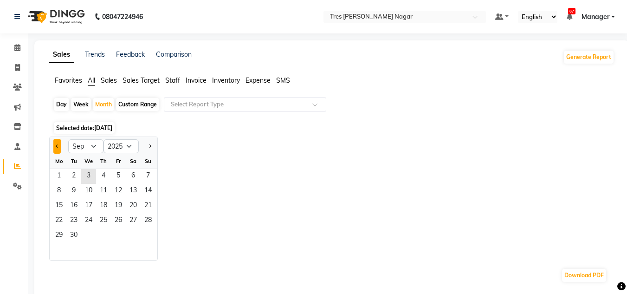
click at [59, 146] on button "Previous month" at bounding box center [56, 146] width 7 height 15
select select "8"
click at [113, 179] on span "1" at bounding box center [118, 176] width 15 height 15
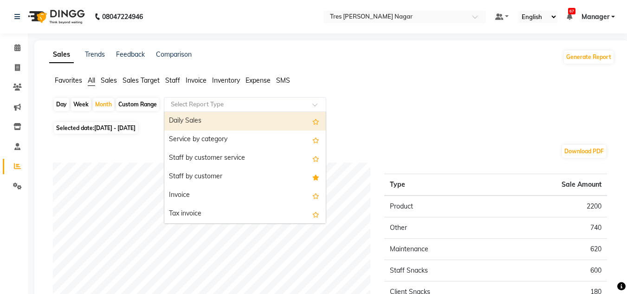
click at [214, 104] on input "text" at bounding box center [236, 104] width 134 height 9
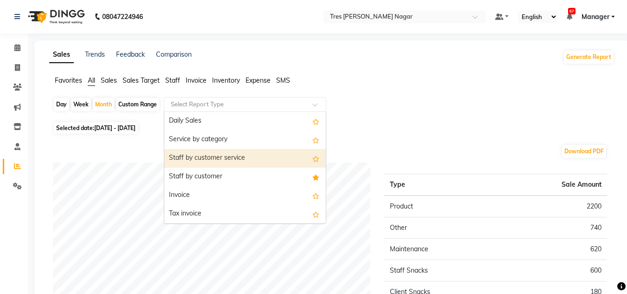
click at [214, 162] on div "Staff by customer service" at bounding box center [245, 158] width 162 height 19
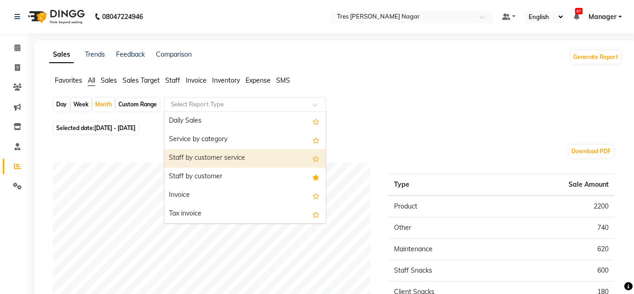
select select "filtered_report"
select select "csv"
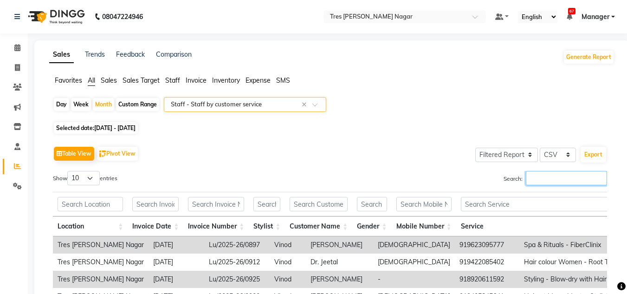
click at [557, 178] on input "Search:" at bounding box center [566, 178] width 81 height 14
paste input "[PERSON_NAME]"
type input "[PERSON_NAME]"
